Goal: Find specific page/section: Find specific page/section

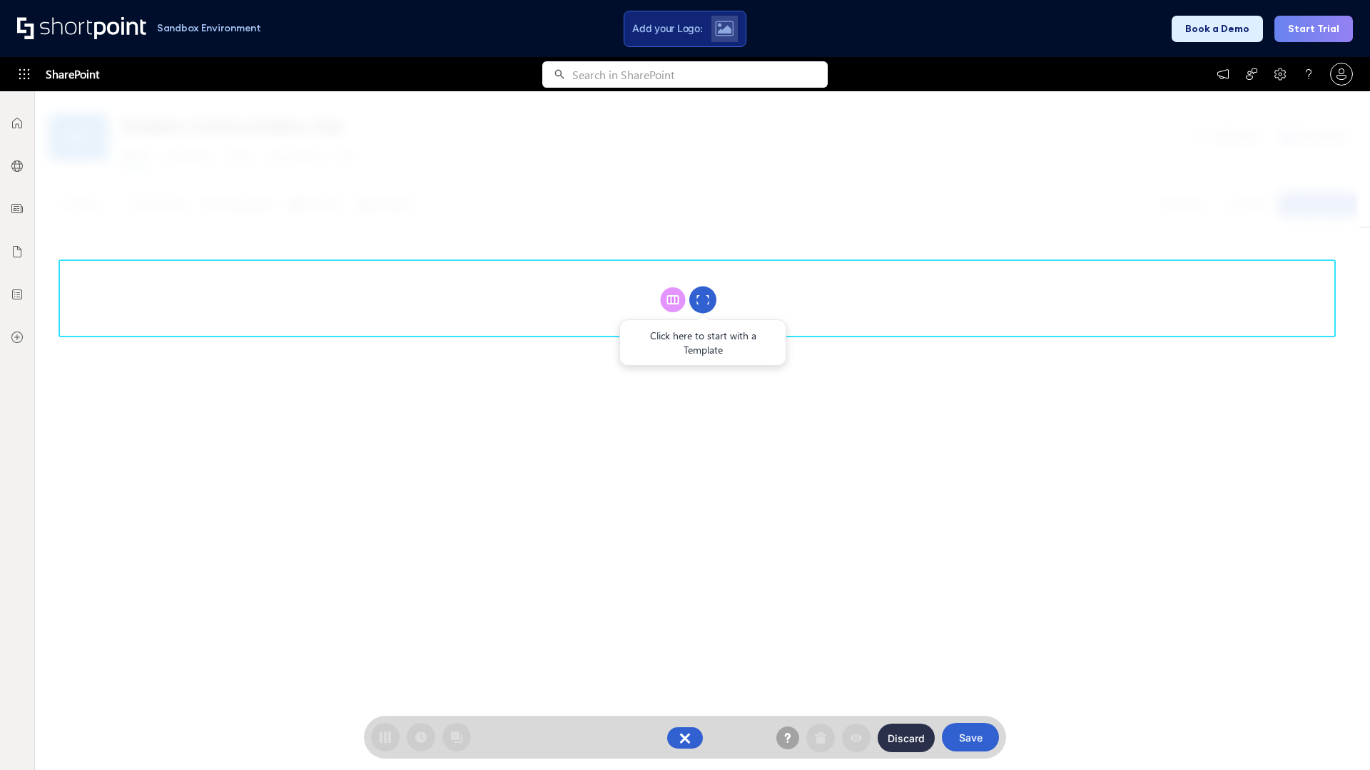
click at [703, 300] on circle at bounding box center [702, 300] width 27 height 27
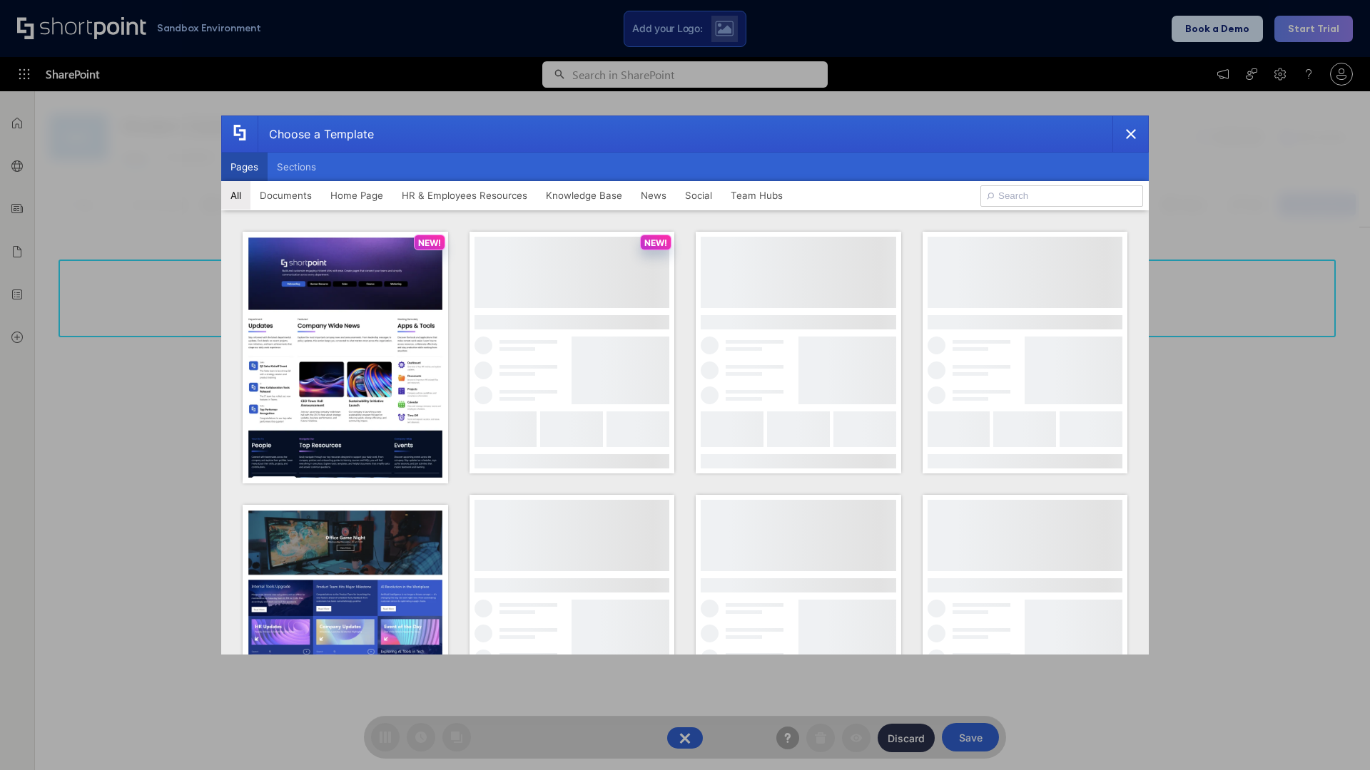
click at [244, 167] on button "Pages" at bounding box center [244, 167] width 46 height 29
type input "Knowledge Portal 5"
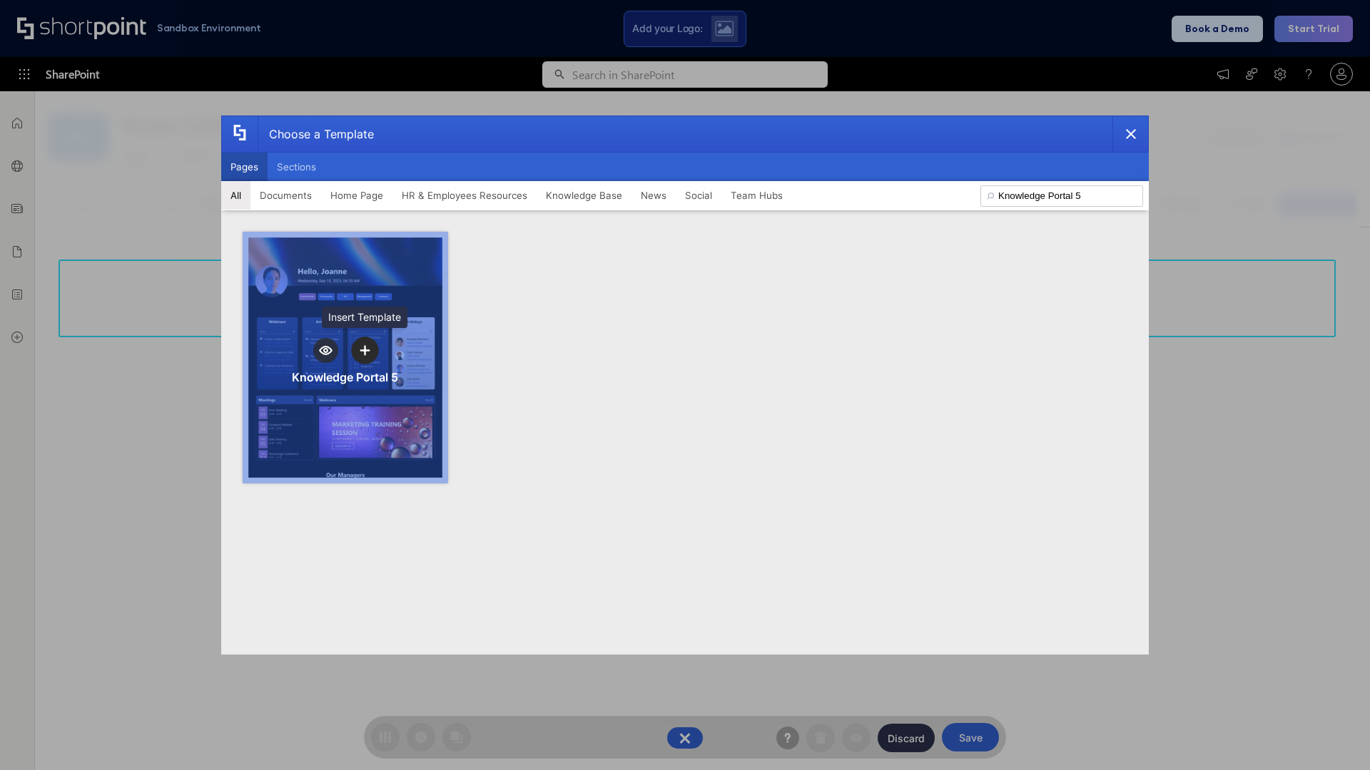
click at [365, 350] on icon "template selector" at bounding box center [365, 350] width 10 height 10
